Goal: Task Accomplishment & Management: Use online tool/utility

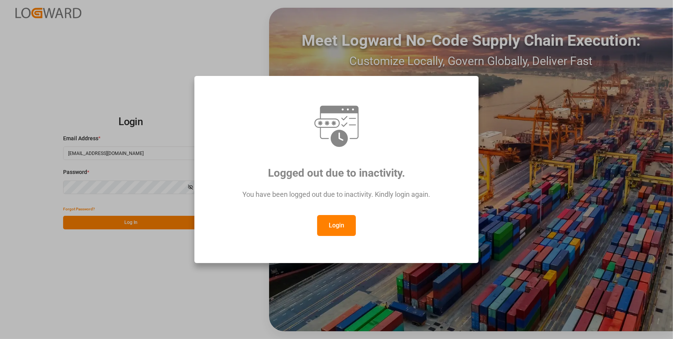
click at [339, 221] on button "Login" at bounding box center [336, 225] width 39 height 21
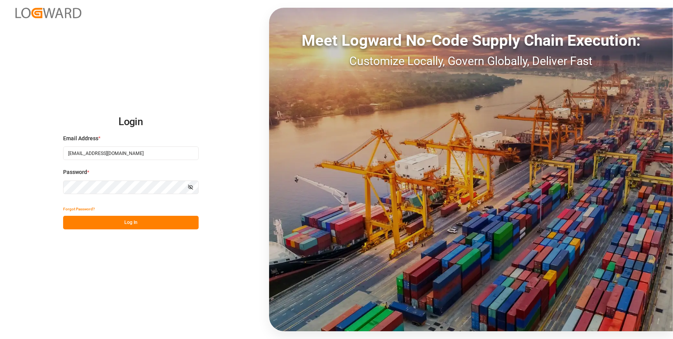
click at [137, 223] on button "Log In" at bounding box center [130, 223] width 135 height 14
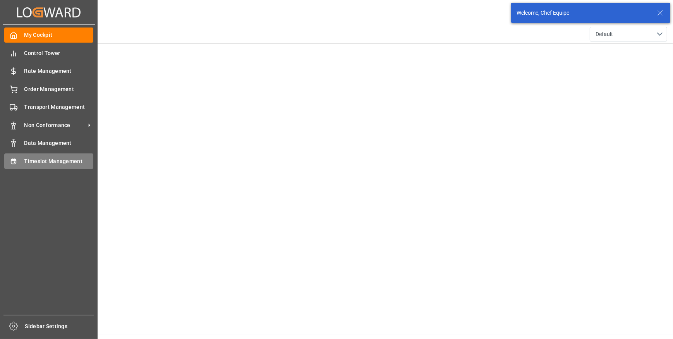
click at [19, 158] on div "Timeslot Management Timeslot Management" at bounding box center [48, 160] width 89 height 15
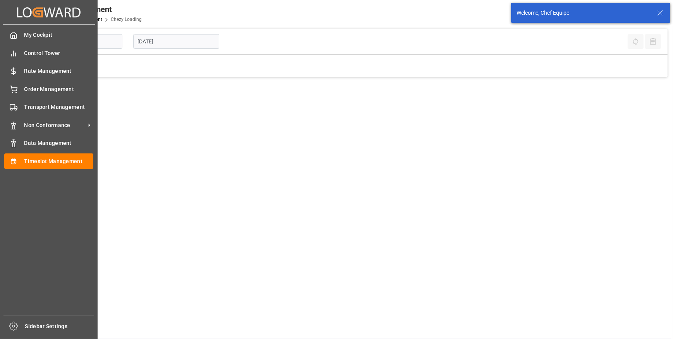
type input "Chezy Loading"
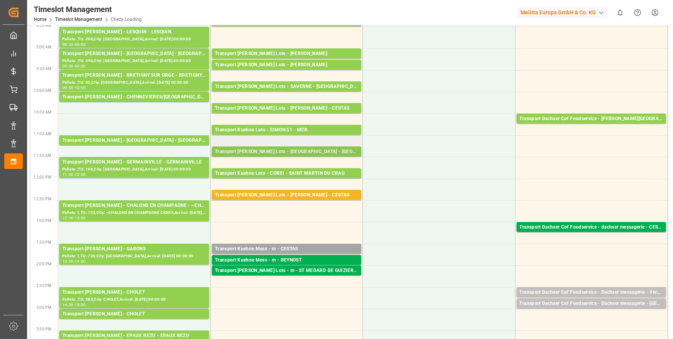
scroll to position [105, 0]
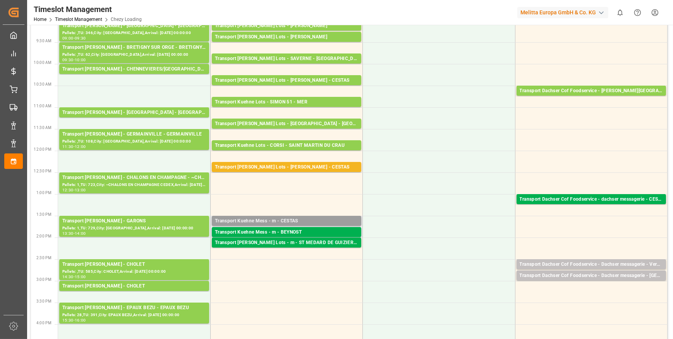
click at [284, 220] on div "Transport Kuehne Mess - m - CESTAS" at bounding box center [286, 221] width 143 height 8
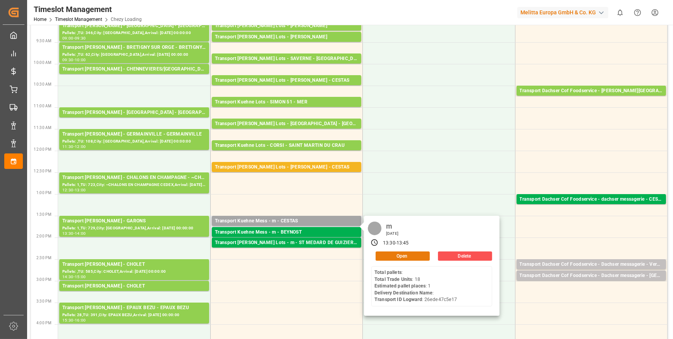
click at [396, 253] on button "Open" at bounding box center [402, 255] width 54 height 9
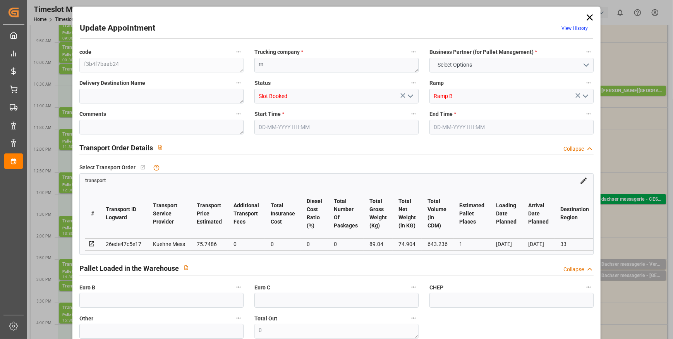
type input "0"
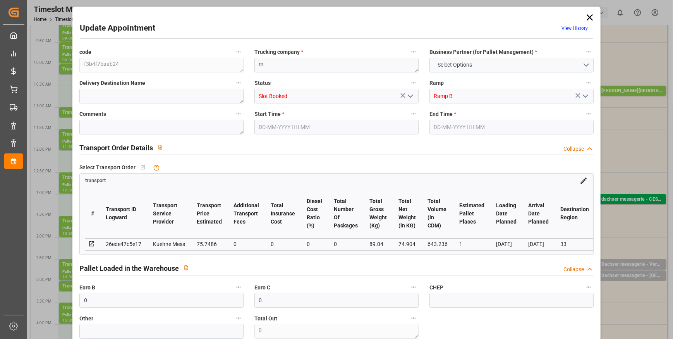
type input "0"
type input "1"
type input "75.7486"
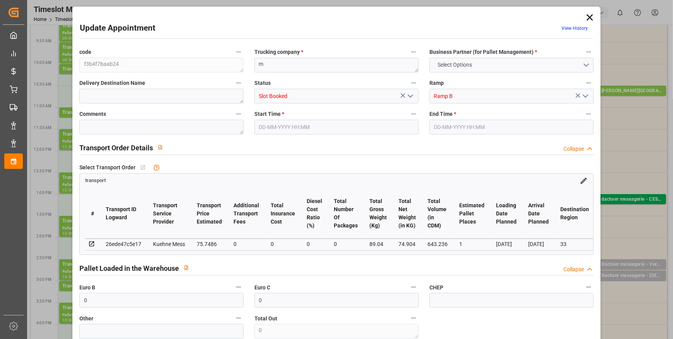
type input "0"
type input "75.7486"
type input "0"
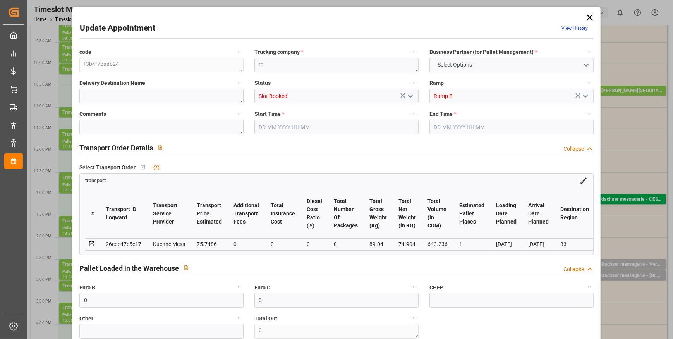
type input "0"
type input "74.904"
type input "158.04"
type input "643.236"
type input "33"
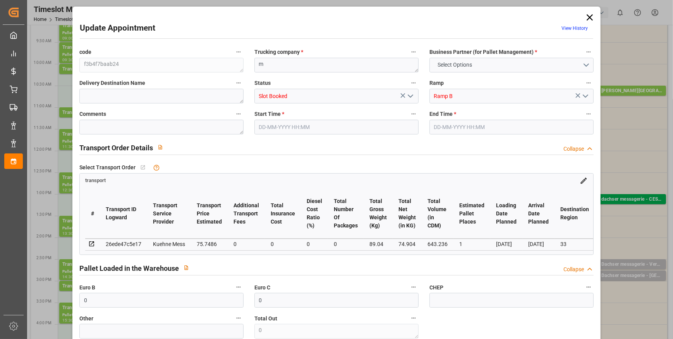
type input "0"
type input "18"
type input "3"
type input "101"
type input "89.04"
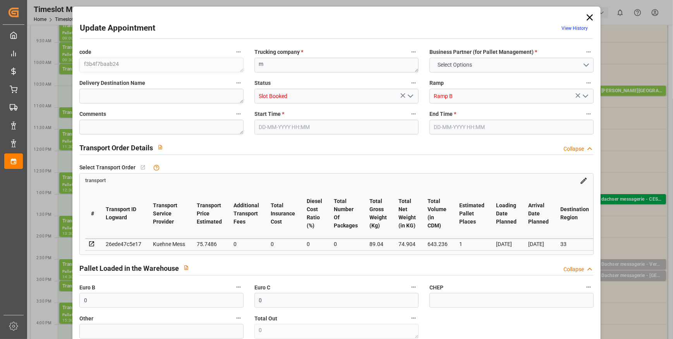
type input "0"
type input "4710.8598"
type input "0"
type input "21"
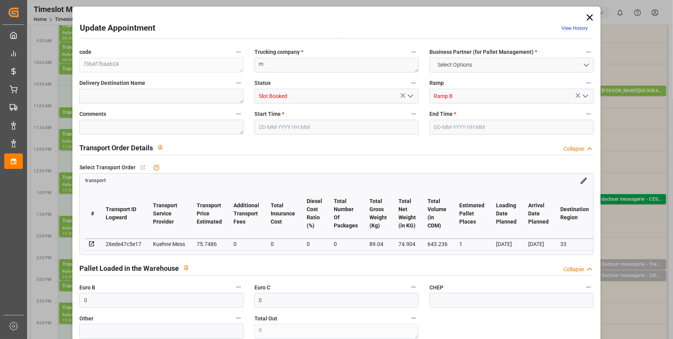
type input "35"
type input "29-09-2025 13:30"
type input "29-09-2025 13:45"
type input "26-09-2025 11:46"
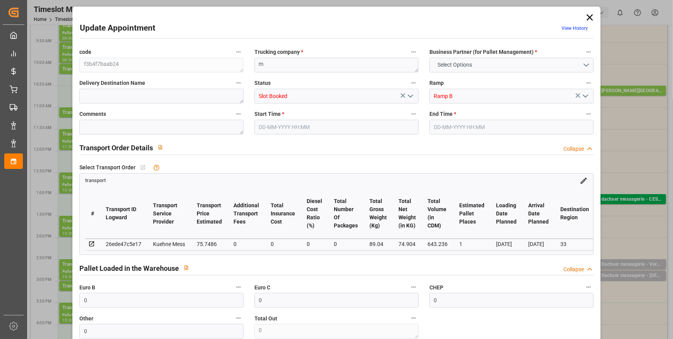
type input "06-10-2025"
type input "02-10-2025"
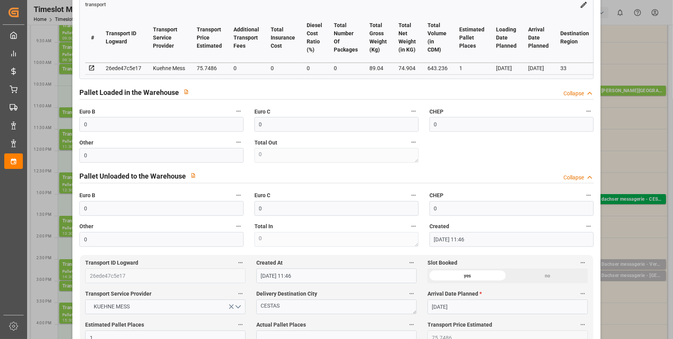
scroll to position [0, 0]
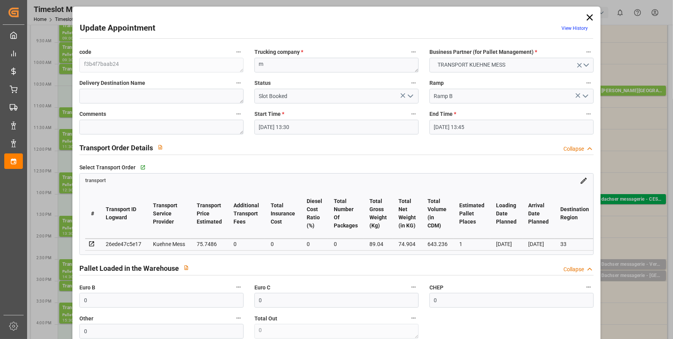
click at [586, 18] on icon at bounding box center [589, 17] width 6 height 6
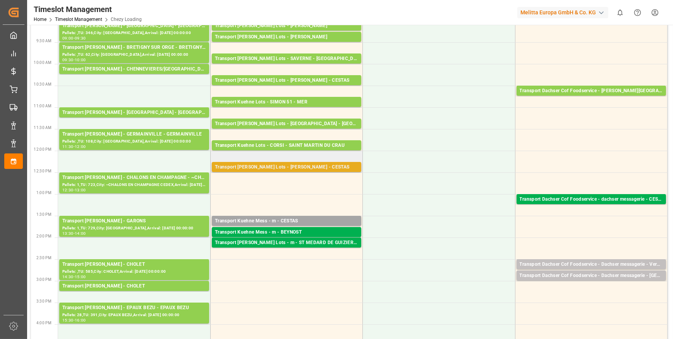
click at [270, 166] on div "Transport [PERSON_NAME] Lots - [PERSON_NAME] - CESTAS" at bounding box center [286, 167] width 143 height 8
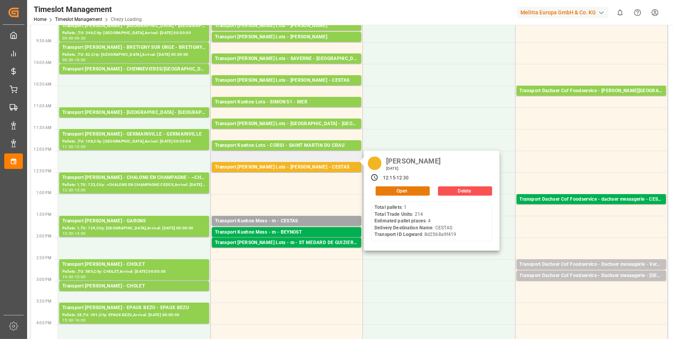
click at [393, 187] on button "Open" at bounding box center [402, 190] width 54 height 9
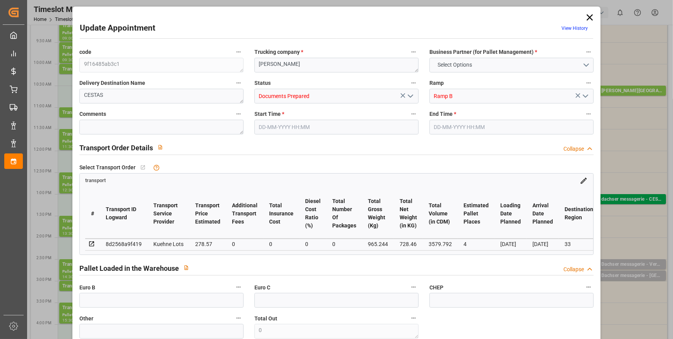
type input "4"
type input "278.57"
type input "0"
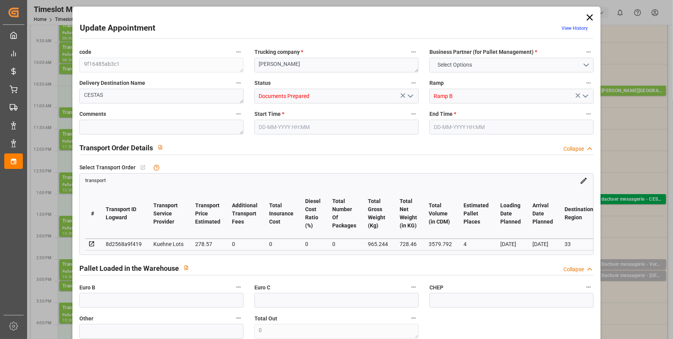
type input "278.57"
type input "0"
type input "728.46"
type input "1270.356"
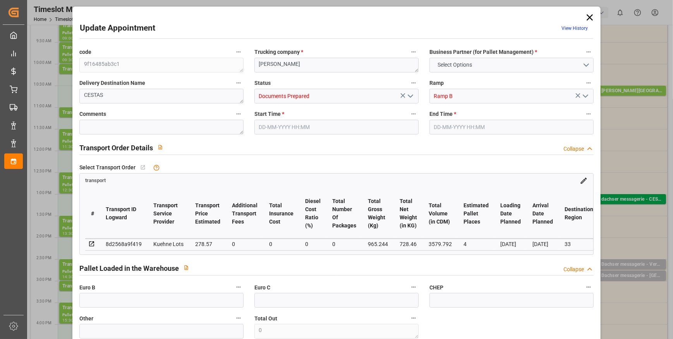
type input "3579.792"
type input "33"
type input "1"
type input "214"
type input "12"
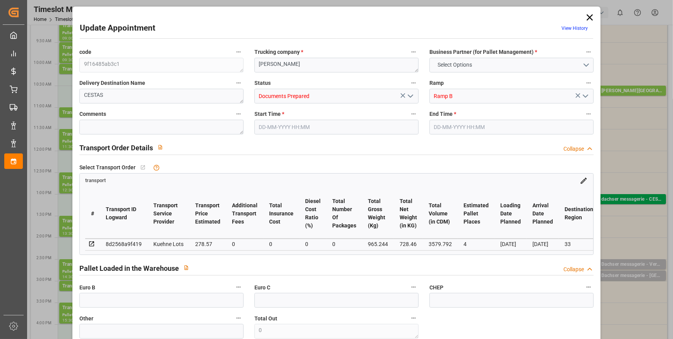
type input "101"
type input "965.244"
type input "0"
type input "4710.8598"
type input "0"
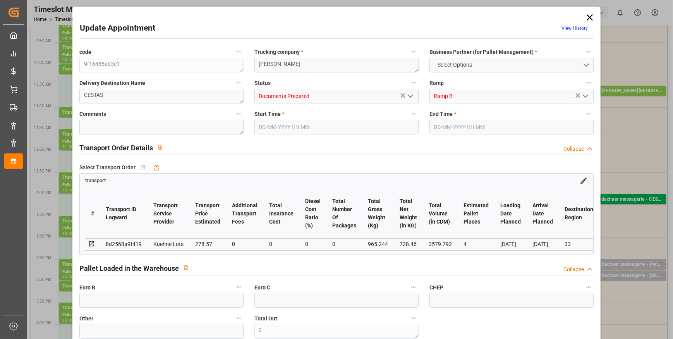
type input "0"
type input "21"
type input "35"
type input "29-09-2025 12:15"
type input "29-09-2025 12:30"
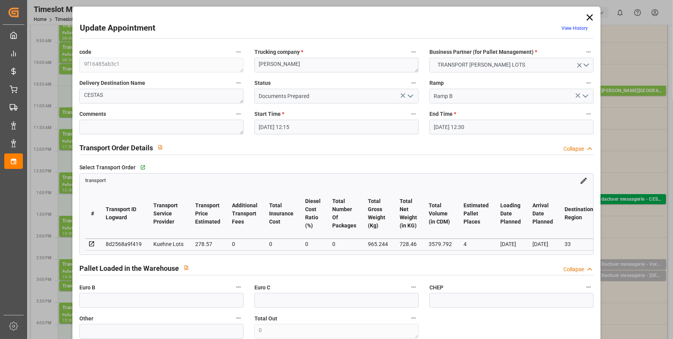
type input "26-09-2025 14:37"
type input "26-09-2025 11:42"
type input "[DATE]"
click at [409, 93] on icon "open menu" at bounding box center [410, 95] width 9 height 9
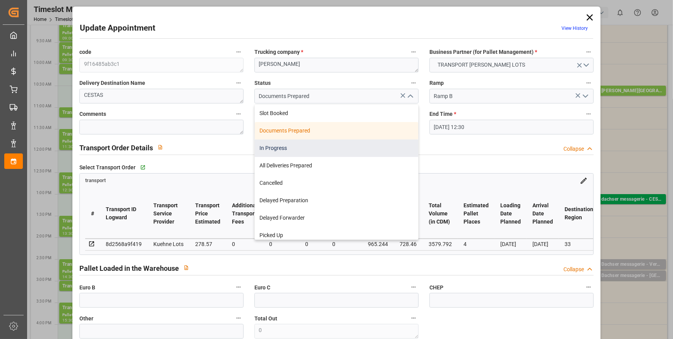
click at [313, 144] on div "In Progress" at bounding box center [336, 147] width 163 height 17
type input "In Progress"
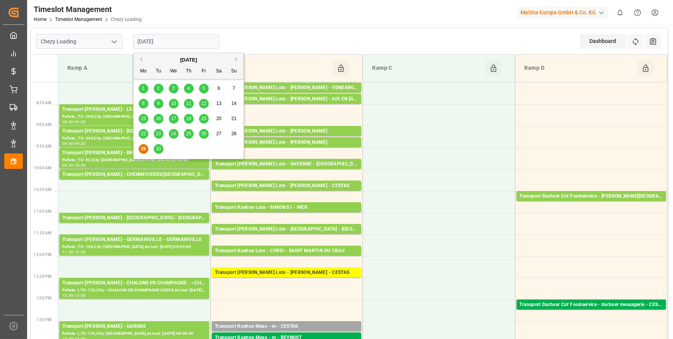
click at [179, 45] on input "[DATE]" at bounding box center [176, 41] width 86 height 15
click at [188, 133] on span "25" at bounding box center [188, 133] width 5 height 5
type input "[DATE]"
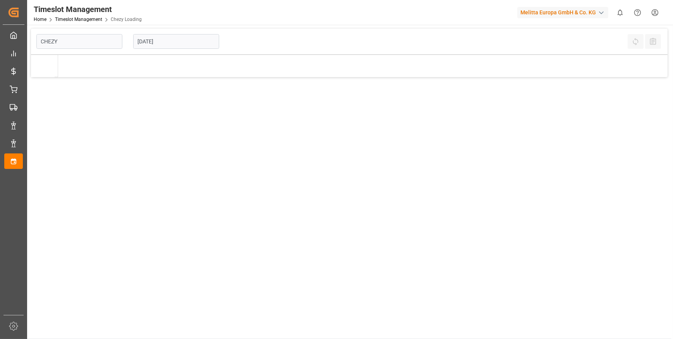
type input "Chezy Loading"
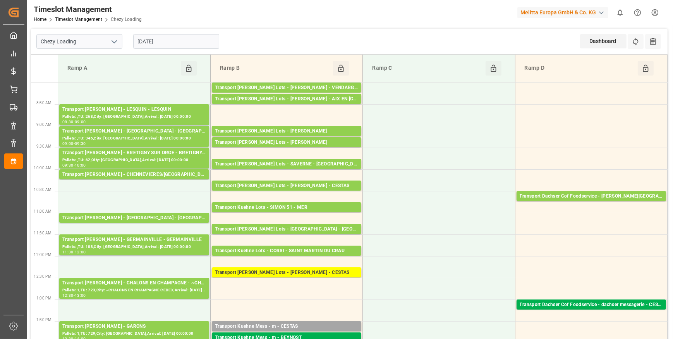
click at [167, 43] on input "[DATE]" at bounding box center [176, 41] width 86 height 15
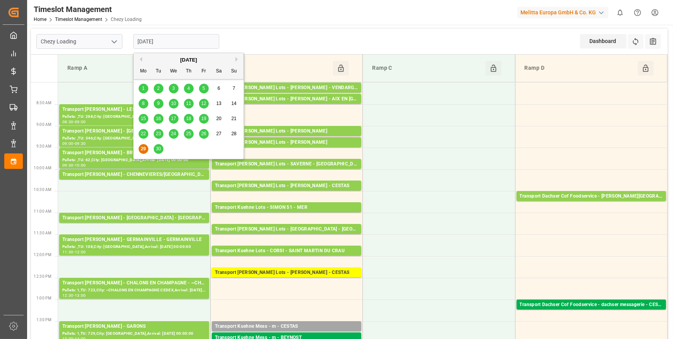
click at [158, 147] on span "30" at bounding box center [158, 148] width 5 height 5
type input "[DATE]"
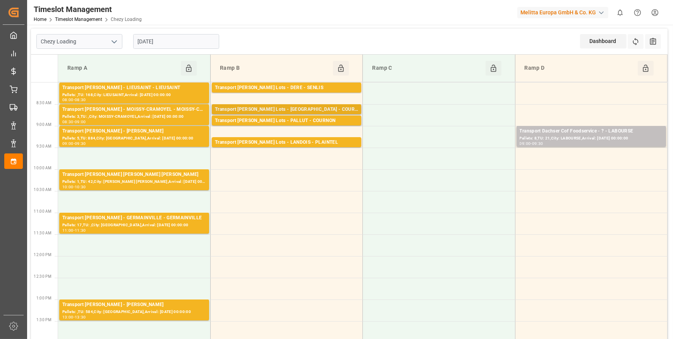
click at [266, 110] on div "Transport [PERSON_NAME] Lots - [GEOGRAPHIC_DATA] - COURNON D'AUVERGNE" at bounding box center [286, 110] width 143 height 8
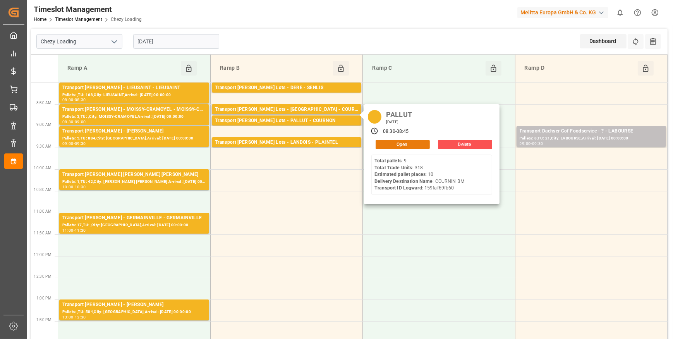
click at [395, 146] on button "Open" at bounding box center [402, 144] width 54 height 9
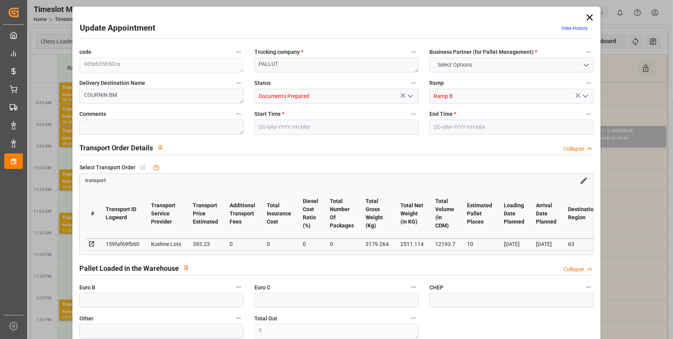
type input "10"
type input "393.23"
type input "0"
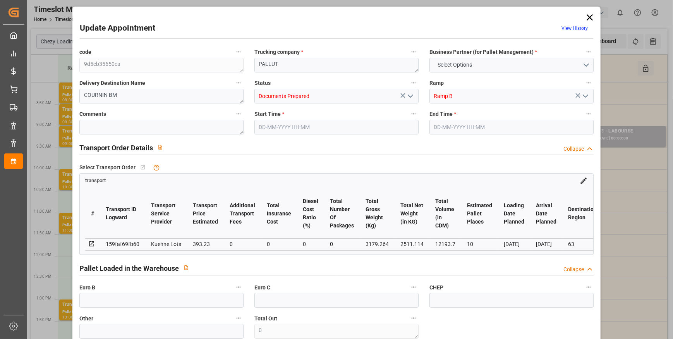
type input "393.23"
type input "0"
type input "2511.114"
type input "3914"
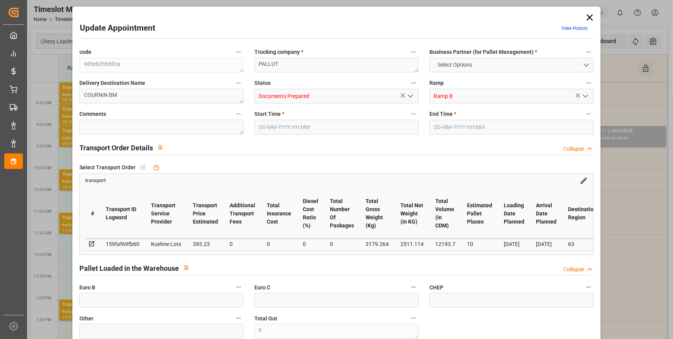
type input "12193.7"
type input "63"
type input "9"
type input "318"
type input "13"
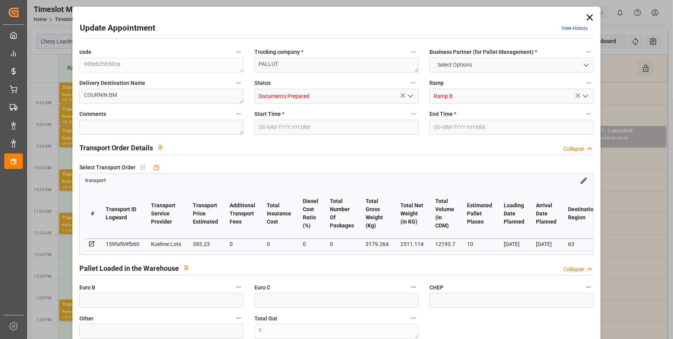
type input "101"
type input "3179.264"
type input "0"
type input "4710.8598"
type input "0"
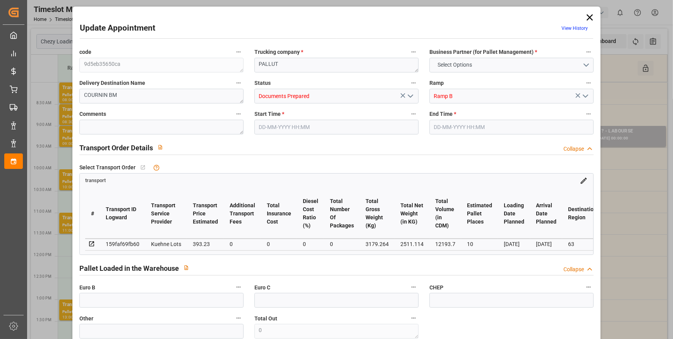
type input "0"
type input "21"
type input "35"
type input "[DATE] 08:30"
type input "[DATE] 08:45"
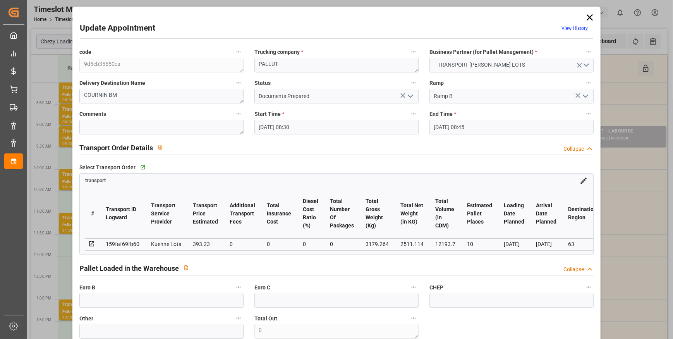
type input "[DATE] 13:17"
type input "[DATE] 11:21"
type input "[DATE]"
click at [410, 97] on icon "open menu" at bounding box center [410, 95] width 9 height 9
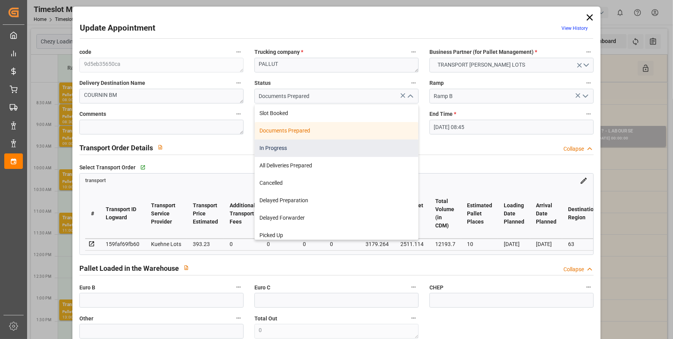
click at [298, 144] on div "In Progress" at bounding box center [336, 147] width 163 height 17
type input "In Progress"
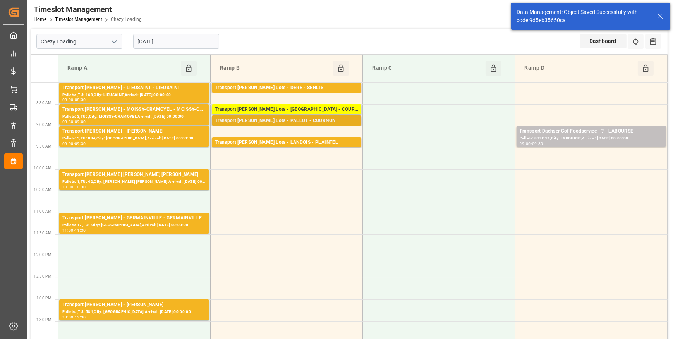
click at [266, 122] on div "Transport [PERSON_NAME] Lots - PALLUT - COURNON" at bounding box center [286, 121] width 143 height 8
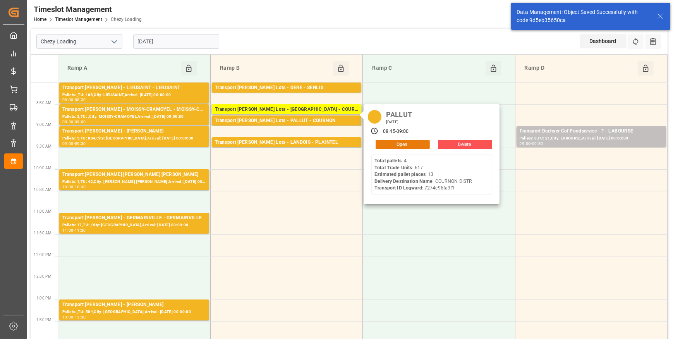
click at [402, 143] on button "Open" at bounding box center [402, 144] width 54 height 9
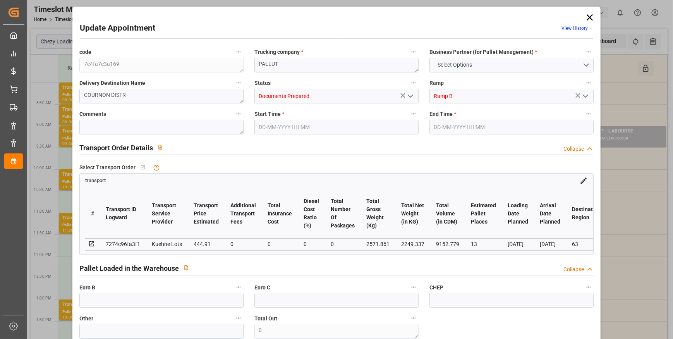
type input "13"
type input "444.91"
type input "0"
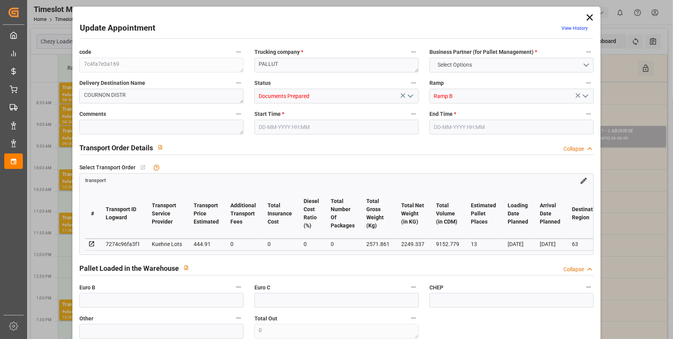
type input "444.91"
type input "0"
type input "2249.337"
type input "3576.221"
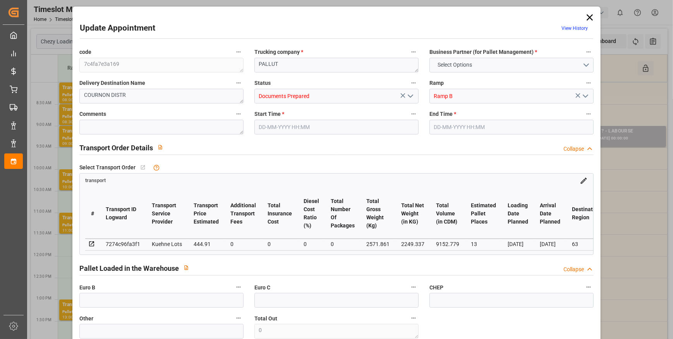
type input "9152.779"
type input "63"
type input "4"
type input "617"
type input "43"
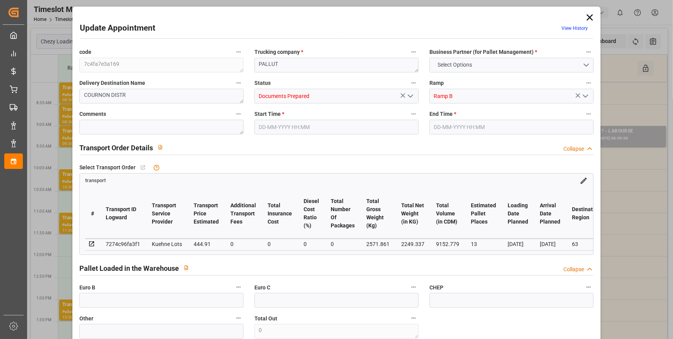
type input "101"
type input "2571.861"
type input "0"
type input "4710.8598"
type input "0"
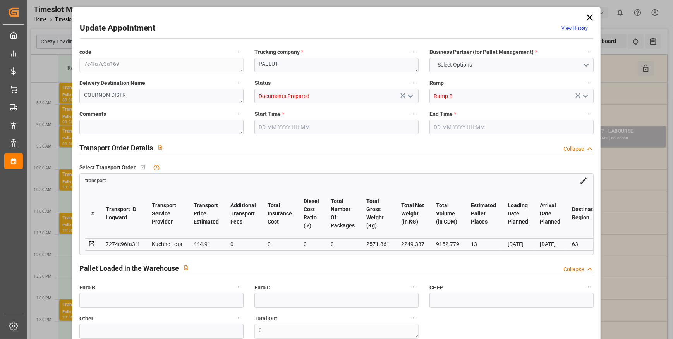
type input "0"
type input "21"
type input "35"
type input "[DATE] 08:45"
type input "[DATE] 09:00"
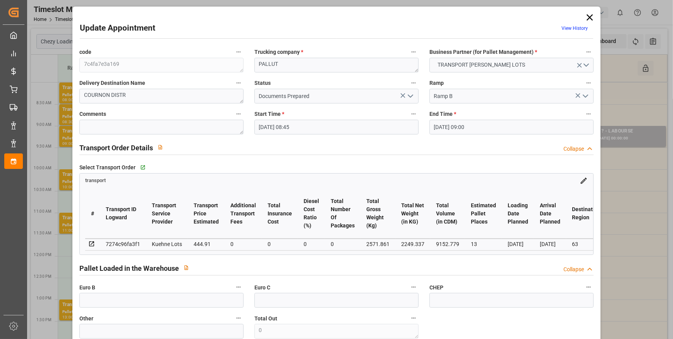
type input "[DATE] 12:14"
type input "[DATE] 11:23"
type input "[DATE]"
click at [408, 93] on icon "open menu" at bounding box center [410, 95] width 9 height 9
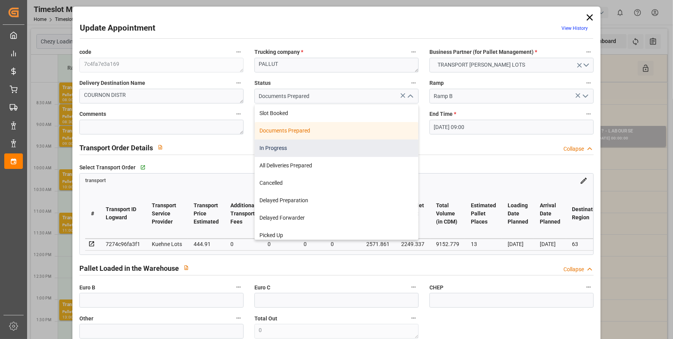
click at [307, 146] on div "In Progress" at bounding box center [336, 147] width 163 height 17
type input "In Progress"
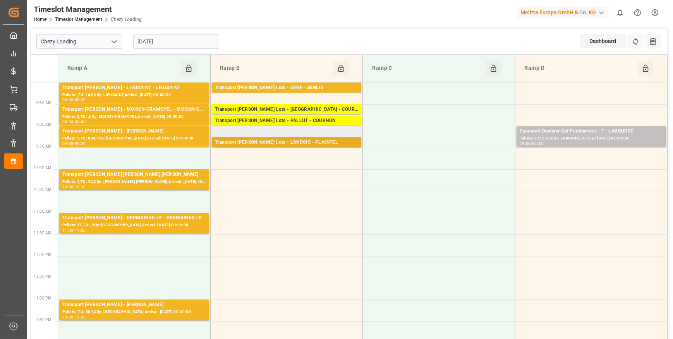
click at [318, 140] on div "Transport [PERSON_NAME] Lots - LANDOIS - PLAINTEL" at bounding box center [286, 143] width 143 height 8
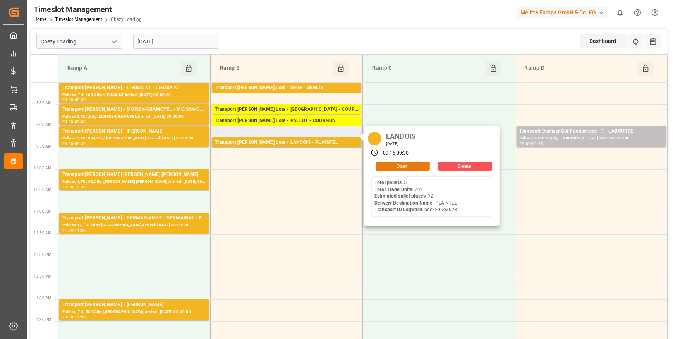
click at [396, 164] on button "Open" at bounding box center [402, 165] width 54 height 9
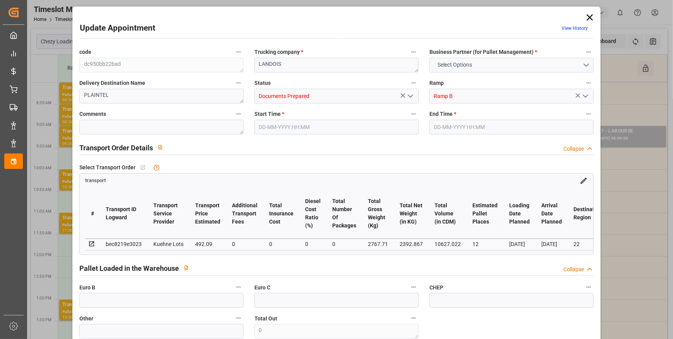
type input "12"
type input "492.09"
type input "0"
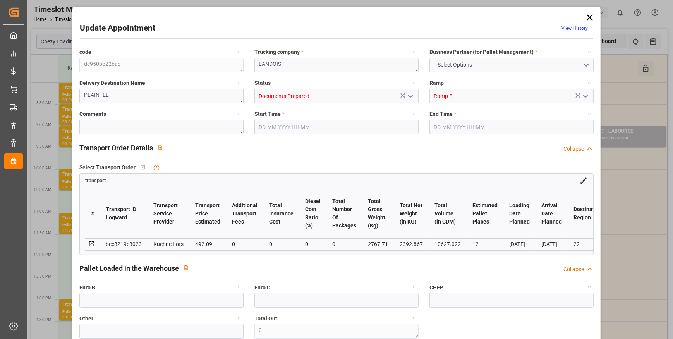
type input "492.09"
type input "0"
type input "2392.867"
type input "3590.374"
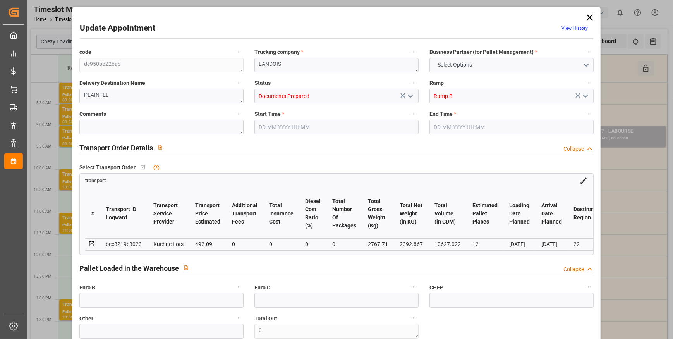
type input "10627.022"
type input "22"
type input "5"
type input "742"
type input "33"
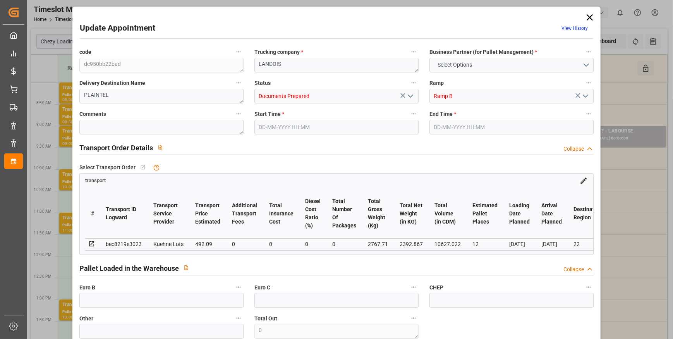
type input "101"
type input "2767.71"
type input "0"
type input "4710.8598"
type input "0"
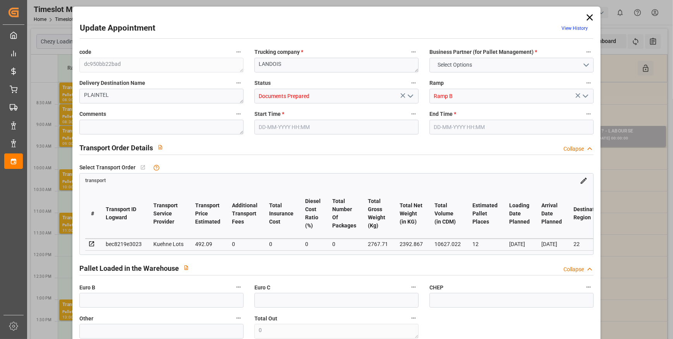
type input "0"
type input "21"
type input "35"
type input "[DATE] 09:15"
type input "[DATE] 09:30"
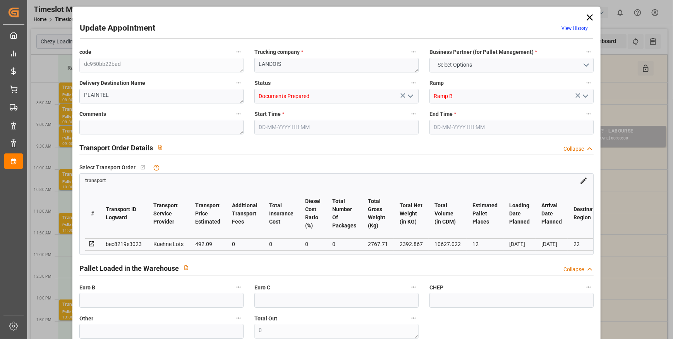
type input "[DATE] 14:37"
type input "[DATE] 11:37"
type input "[DATE]"
drag, startPoint x: 409, startPoint y: 94, endPoint x: 401, endPoint y: 98, distance: 9.2
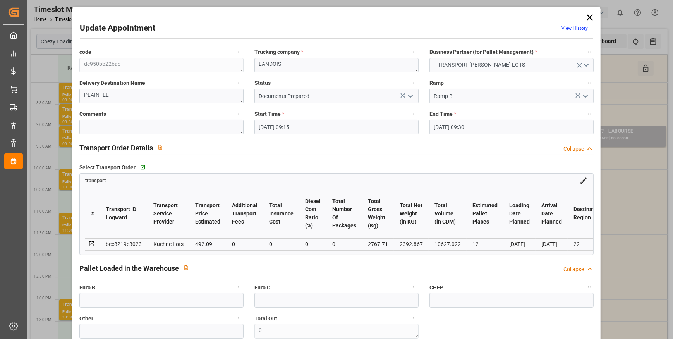
click at [410, 93] on icon "open menu" at bounding box center [410, 95] width 9 height 9
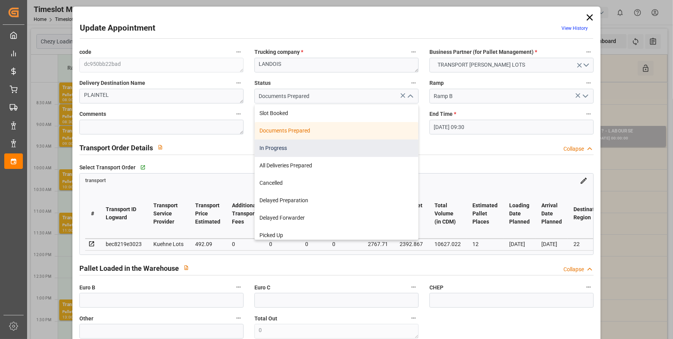
click at [282, 147] on div "In Progress" at bounding box center [336, 147] width 163 height 17
type input "In Progress"
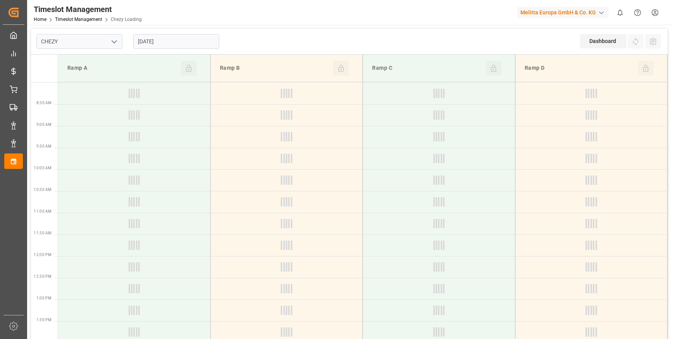
type input "Chezy Loading"
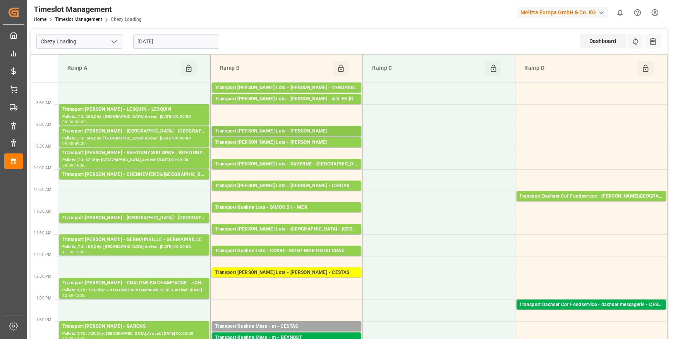
click at [269, 128] on div "Transport [PERSON_NAME] Lots - [PERSON_NAME]" at bounding box center [286, 131] width 143 height 8
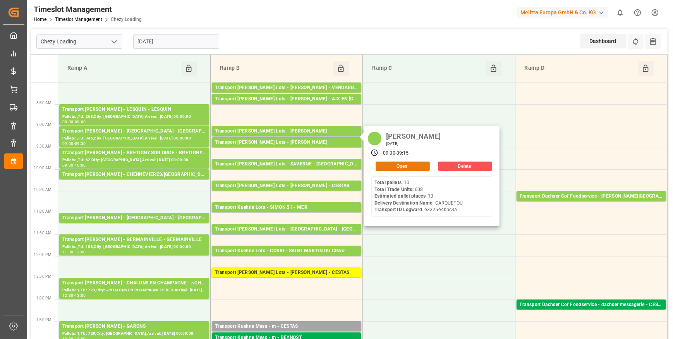
click at [390, 161] on button "Open" at bounding box center [402, 165] width 54 height 9
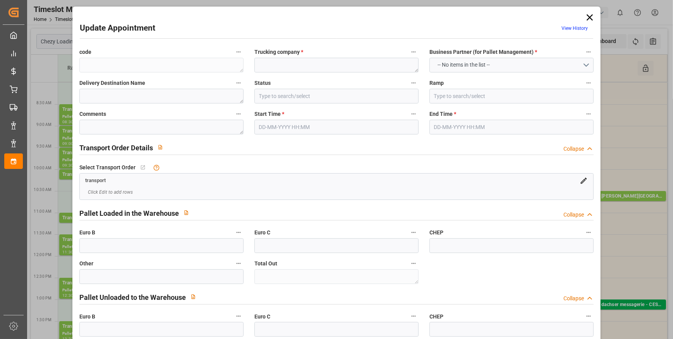
type textarea "666c1f22a593"
type textarea "ANTOINE"
type textarea "CARQUEFOU"
type input "All Deliveries Prepared"
type input "Ramp B"
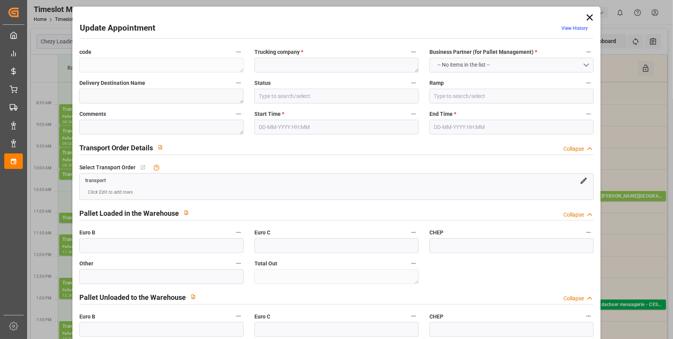
type textarea "0"
type input "e3325e4bbc3a"
type textarea "CARQUEFOU"
type textarea "0000721441"
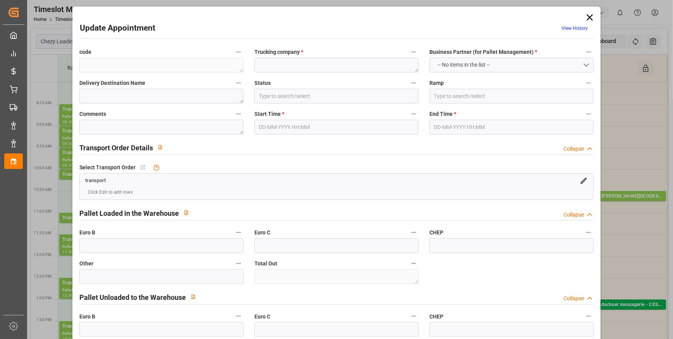
type textarea "666c1f22a593"
type textarea "FR-02570"
type textarea "FR"
type input "Road"
type input "FR"
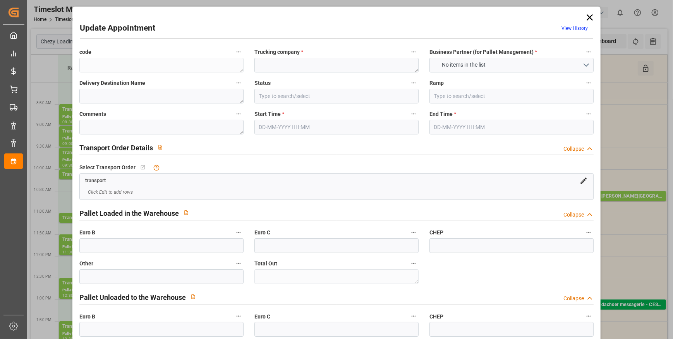
type input "02570"
type input "FR"
type input "44470"
type input "Small Shipment"
type input "3.5-7.5 t"
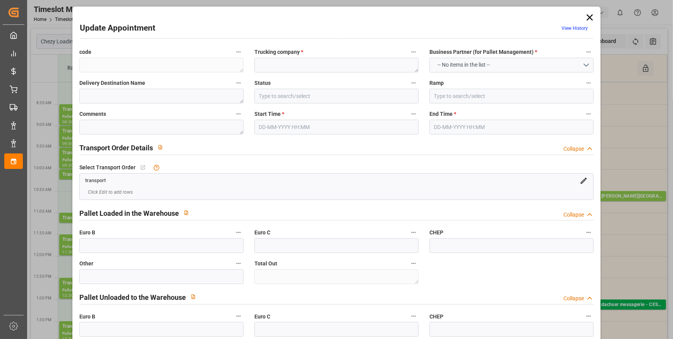
type input "EURO 6"
type input "Diesel"
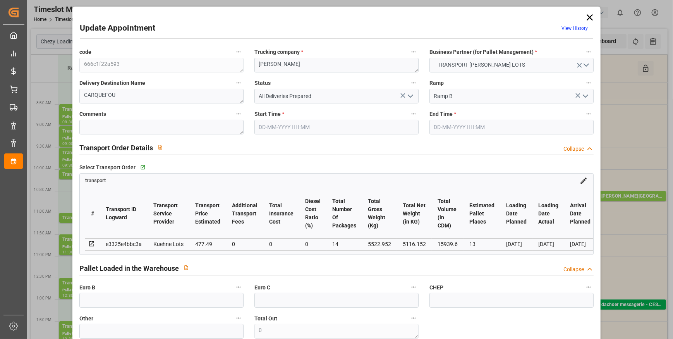
type input "13"
type input "477.49"
type input "0"
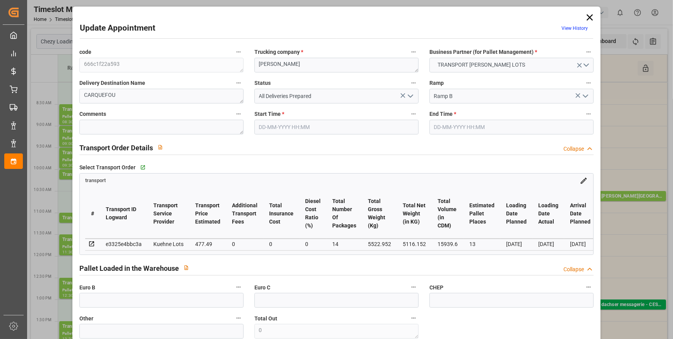
type input "477.49"
type input "0"
type input "14"
type input "5116.152"
type input "6156"
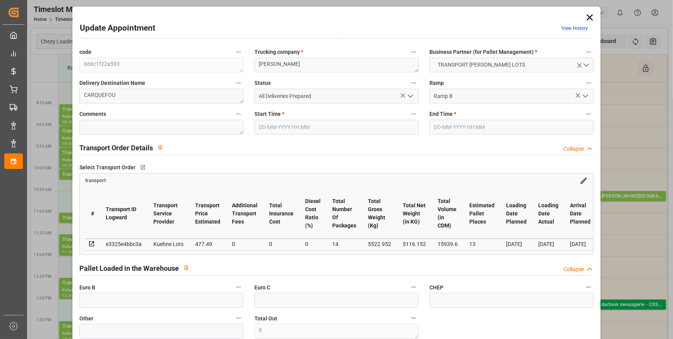
type input "15939.6"
type input "44"
type input "10"
type input "608"
type input "14"
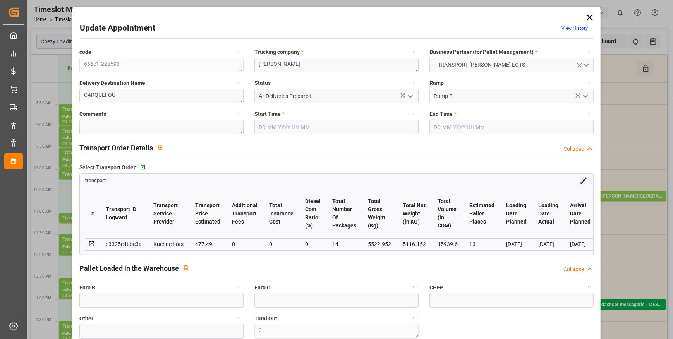
type input "101"
type input "5522.952"
type input "0"
type input "4710.8598"
type input "0"
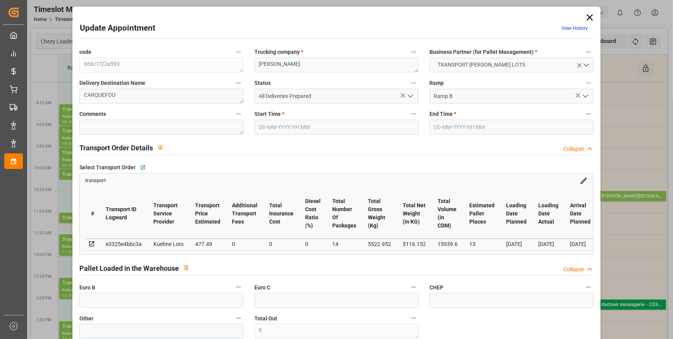
type input "0"
type input "21"
type input "35"
type input "29-09-2025 09:00"
type input "29-09-2025 09:15"
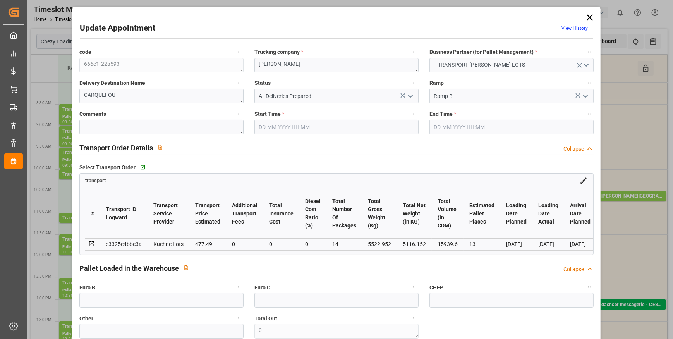
type input "23-09-2025 15:17"
type input "23-09-2025 11:18"
type input "[DATE]"
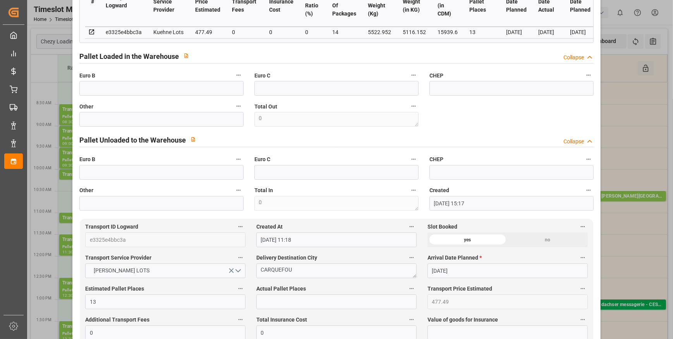
scroll to position [211, 0]
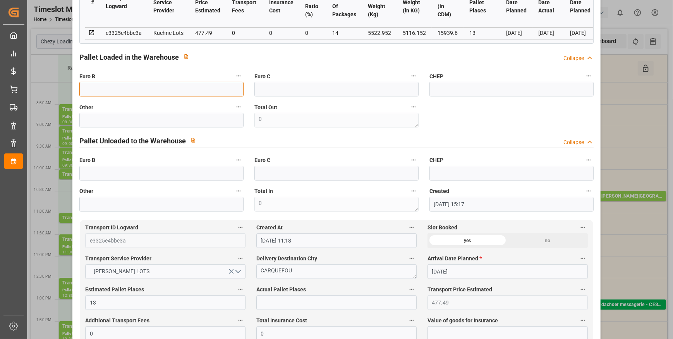
click at [124, 94] on input "text" at bounding box center [161, 89] width 164 height 15
type input "14"
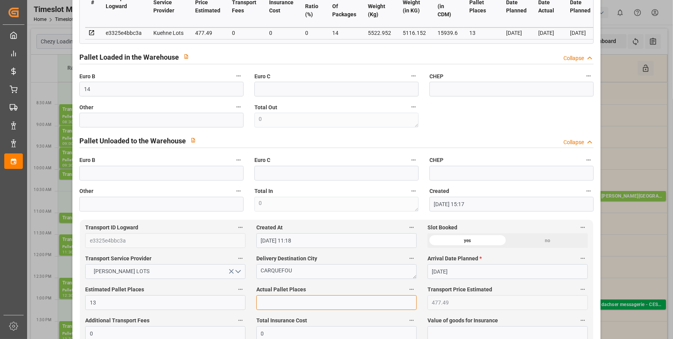
click at [286, 302] on input "text" at bounding box center [336, 302] width 160 height 15
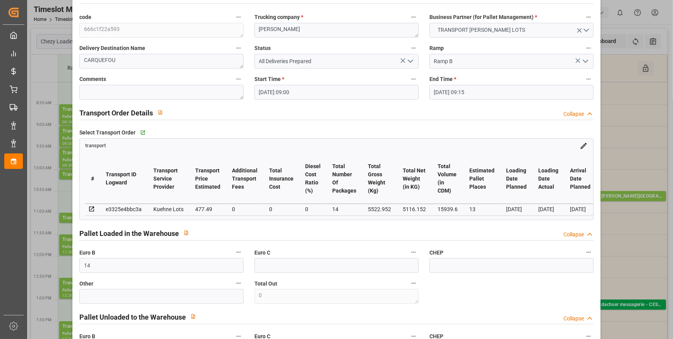
scroll to position [0, 0]
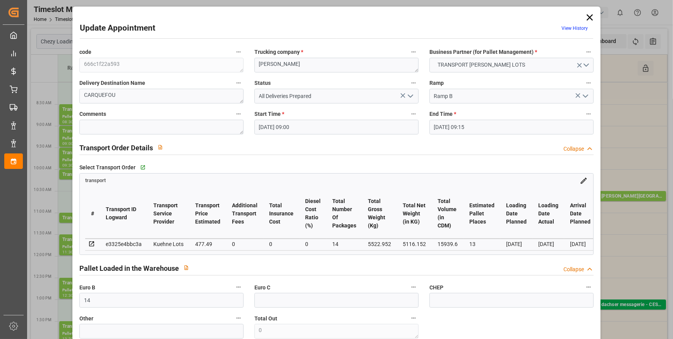
type input "13"
click at [409, 95] on icon "open menu" at bounding box center [410, 95] width 9 height 9
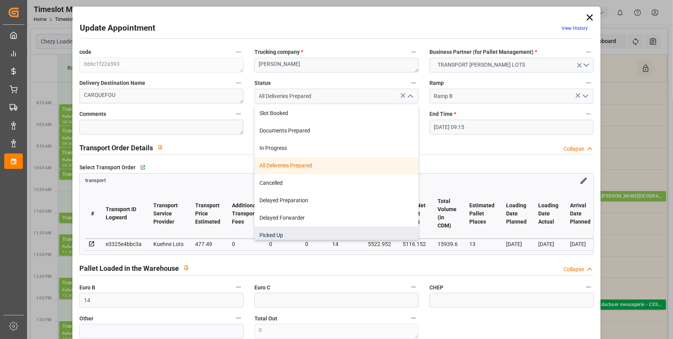
click at [281, 233] on div "Picked Up" at bounding box center [336, 234] width 163 height 17
type input "Picked Up"
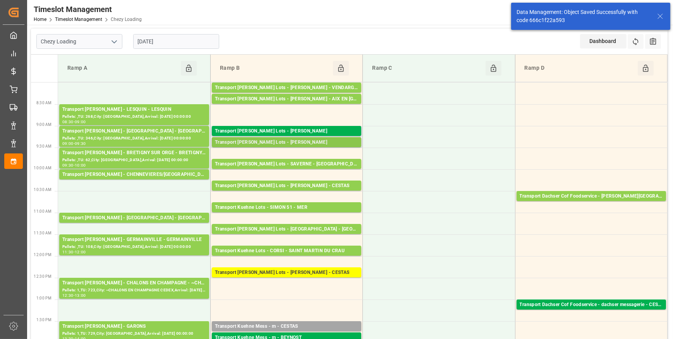
click at [283, 142] on div "Transport [PERSON_NAME] Lots - [PERSON_NAME]" at bounding box center [286, 143] width 143 height 8
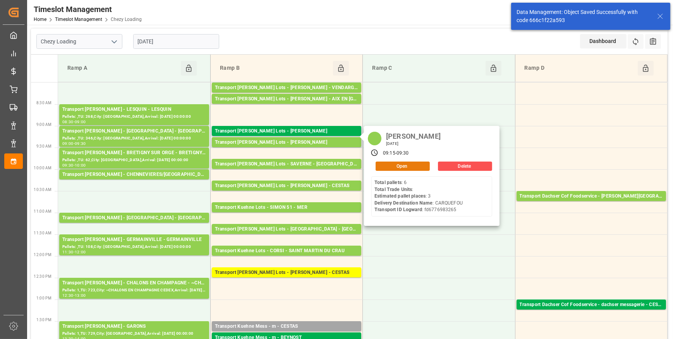
click at [380, 166] on button "Open" at bounding box center [402, 165] width 54 height 9
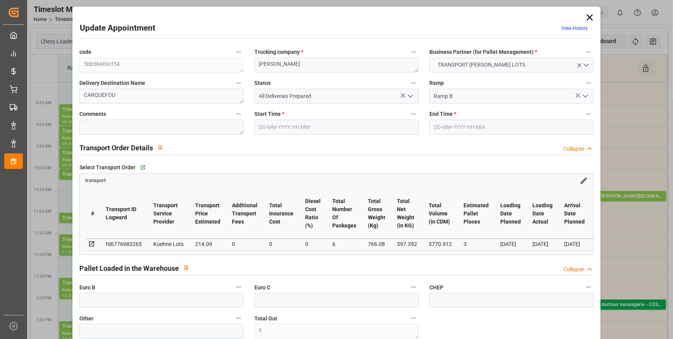
type input "29-09-2025 09:15"
type input "29-09-2025 09:30"
type input "23-09-2025 15:18"
type input "23-09-2025 11:20"
type input "[DATE]"
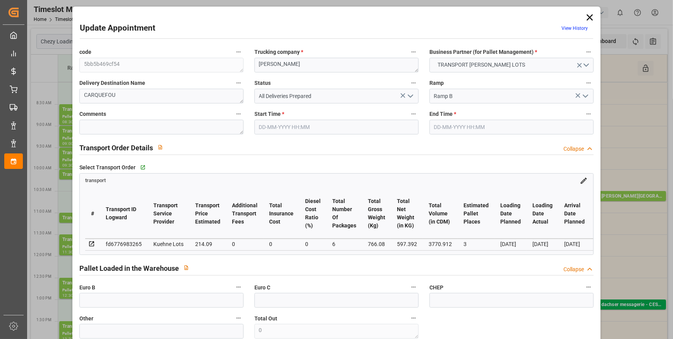
type input "26-09-2025"
type input "[DATE]"
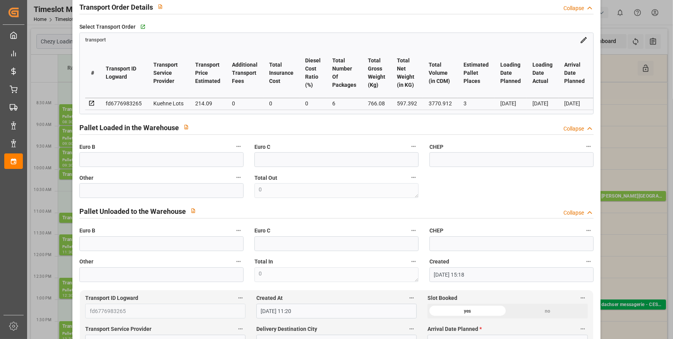
scroll to position [211, 0]
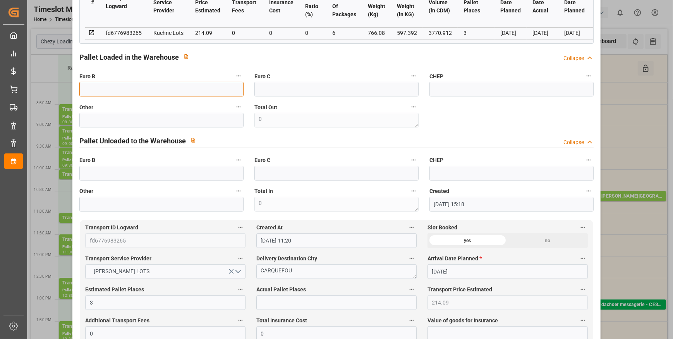
click at [151, 92] on input "text" at bounding box center [161, 89] width 164 height 15
type input "6"
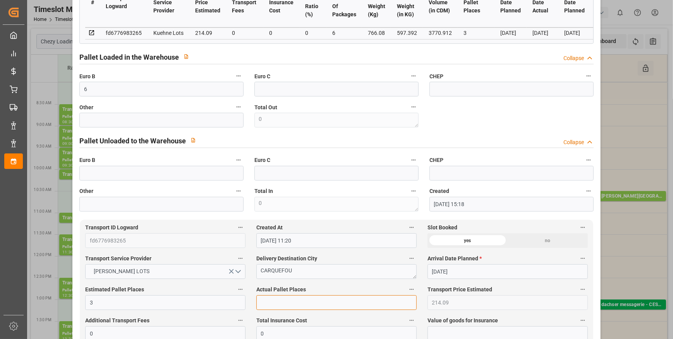
click at [284, 303] on input "text" at bounding box center [336, 302] width 160 height 15
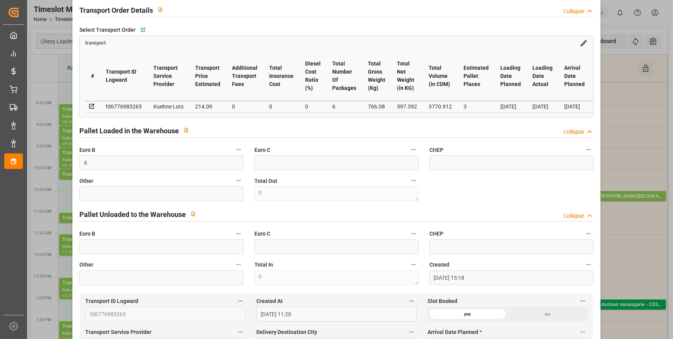
scroll to position [140, 0]
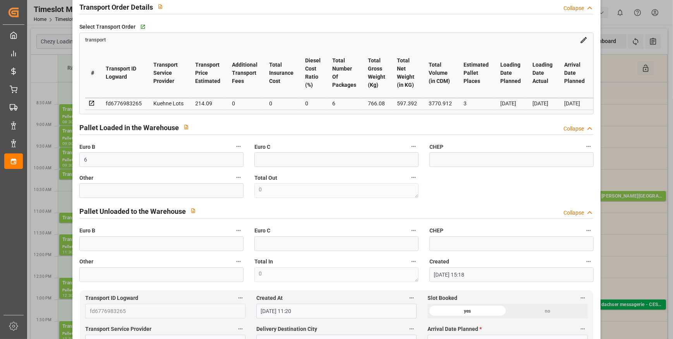
type input "4"
click at [103, 247] on input "text" at bounding box center [161, 243] width 164 height 15
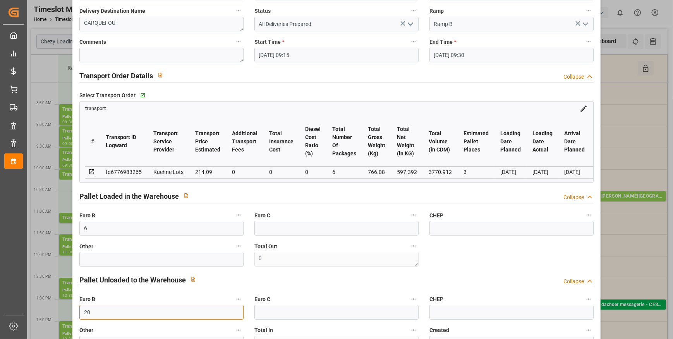
scroll to position [0, 0]
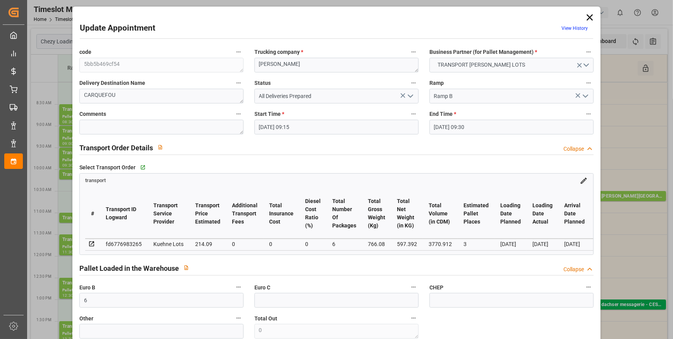
type input "20"
click at [409, 91] on button "open menu" at bounding box center [410, 96] width 12 height 12
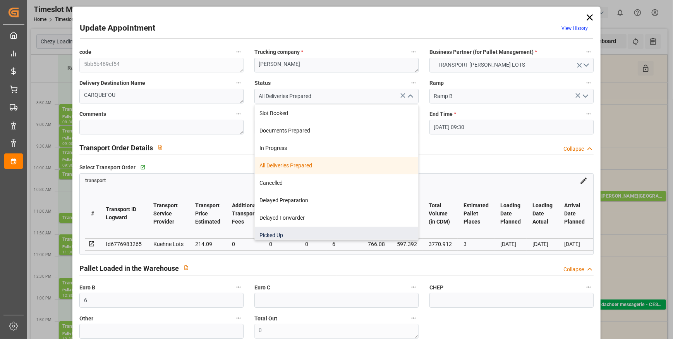
click at [279, 229] on div "Picked Up" at bounding box center [336, 234] width 163 height 17
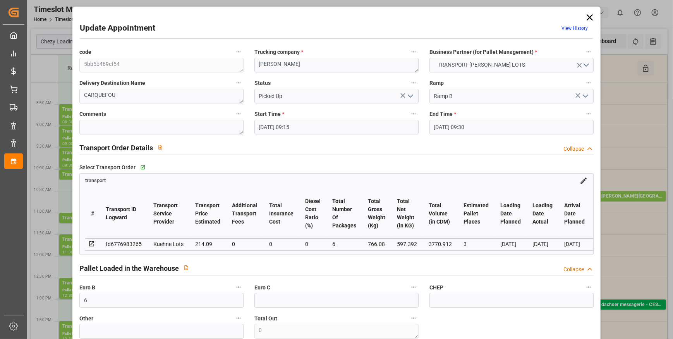
type input "Picked Up"
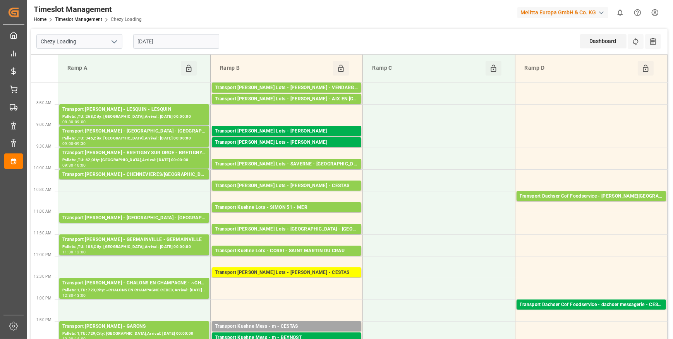
click at [111, 42] on icon "open menu" at bounding box center [114, 41] width 9 height 9
click at [84, 74] on div "Chezy Unloading" at bounding box center [79, 75] width 85 height 17
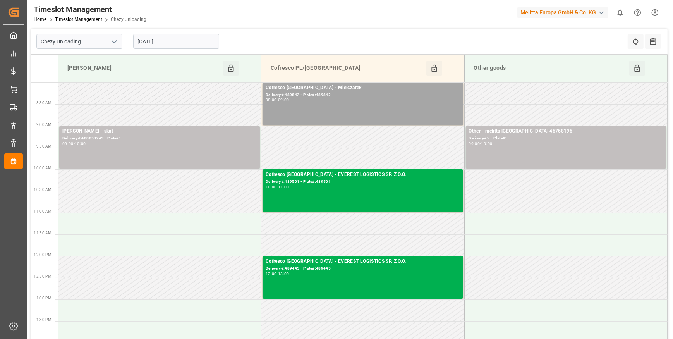
click at [113, 40] on icon "open menu" at bounding box center [114, 41] width 9 height 9
click at [76, 61] on div "Chezy Loading" at bounding box center [79, 58] width 85 height 17
type input "Chezy Loading"
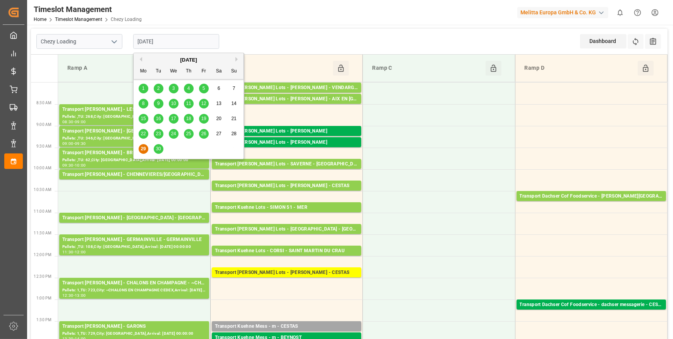
click at [168, 42] on input "[DATE]" at bounding box center [176, 41] width 86 height 15
click at [157, 151] on span "30" at bounding box center [158, 148] width 5 height 5
type input "[DATE]"
